Goal: Task Accomplishment & Management: Use online tool/utility

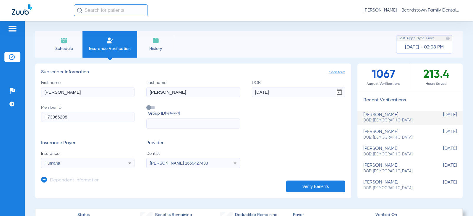
drag, startPoint x: 98, startPoint y: 94, endPoint x: 23, endPoint y: 94, distance: 75.7
click at [23, 94] on div "Patients Insurance Verification Setup Help Center Settings Schedule Insurance V…" at bounding box center [236, 129] width 473 height 216
type input "[PERSON_NAME]"
drag, startPoint x: 191, startPoint y: 93, endPoint x: 114, endPoint y: 92, distance: 77.4
click at [114, 92] on div "First name [PERSON_NAME] Last name [PERSON_NAME] DOB [DEMOGRAPHIC_DATA] Member …" at bounding box center [193, 104] width 304 height 49
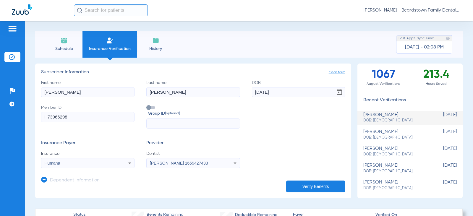
type input "[PERSON_NAME]"
drag, startPoint x: 294, startPoint y: 91, endPoint x: 221, endPoint y: 90, distance: 73.0
click at [221, 90] on div "First name [PERSON_NAME] Last name [PERSON_NAME] DOB [DEMOGRAPHIC_DATA] Member …" at bounding box center [193, 104] width 304 height 49
type input "[DATE]"
drag, startPoint x: 102, startPoint y: 120, endPoint x: 4, endPoint y: 120, distance: 98.1
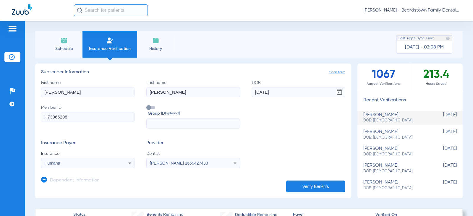
click at [4, 120] on div "Patients Insurance Verification Setup Help Center Settings Schedule Insurance V…" at bounding box center [236, 129] width 473 height 216
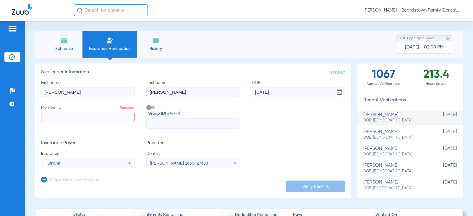
paste input "[PERSON_NAME]"
type input "[PERSON_NAME]"
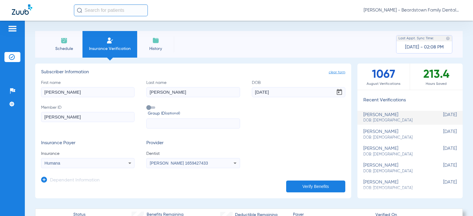
drag, startPoint x: 68, startPoint y: 117, endPoint x: 24, endPoint y: 110, distance: 44.0
click at [24, 110] on div "Patients Insurance Verification Setup Help Center Settings Schedule Insurance V…" at bounding box center [236, 129] width 473 height 216
type input "598524285"
click at [128, 164] on icon at bounding box center [129, 163] width 7 height 7
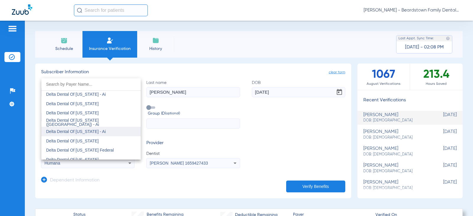
scroll to position [1105, 0]
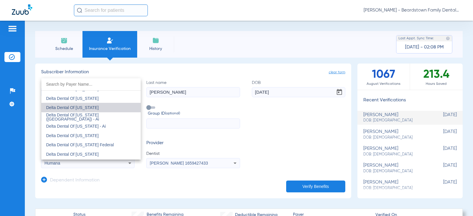
click at [103, 108] on mat-option "Delta Dental Of [US_STATE]" at bounding box center [90, 107] width 99 height 9
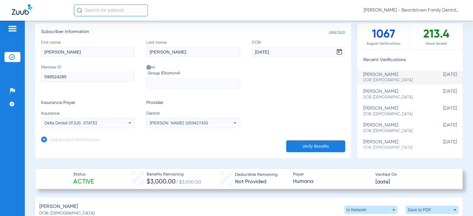
scroll to position [30, 0]
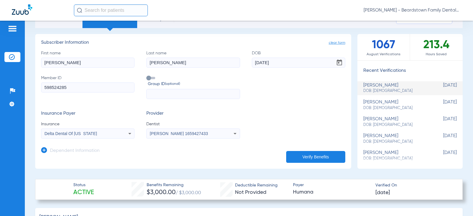
click at [317, 155] on button "Verify Benefits" at bounding box center [315, 157] width 59 height 12
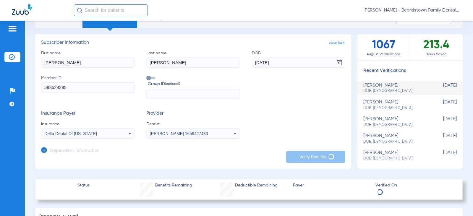
drag, startPoint x: 86, startPoint y: 85, endPoint x: -4, endPoint y: 85, distance: 90.2
click at [0, 85] on html "[PERSON_NAME] - Beardstown Family Dental Patients Insurance Verification Setup …" at bounding box center [236, 108] width 473 height 216
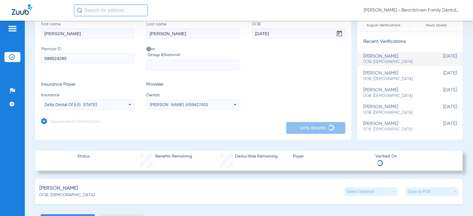
scroll to position [0, 0]
